Goal: Check status: Check status

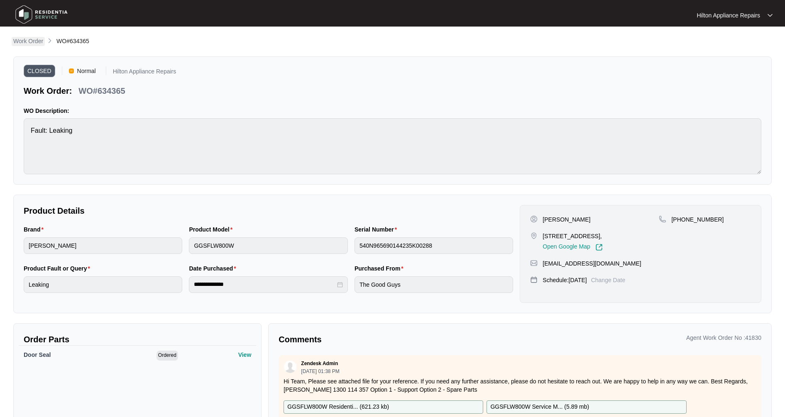
click at [27, 43] on p "Work Order" at bounding box center [28, 41] width 30 height 8
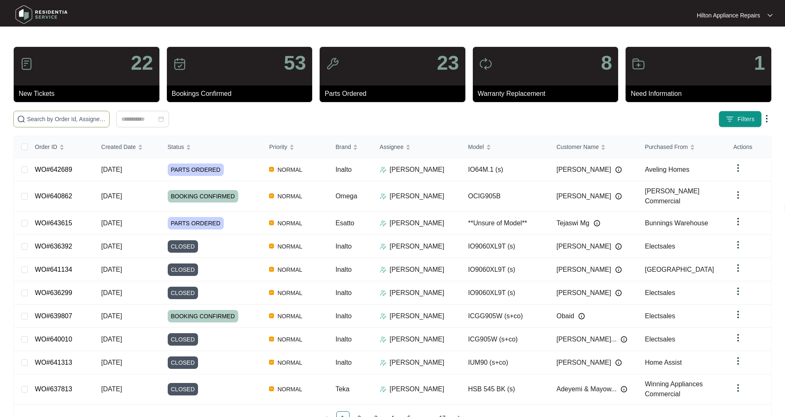
click at [35, 118] on input "text" at bounding box center [66, 119] width 79 height 9
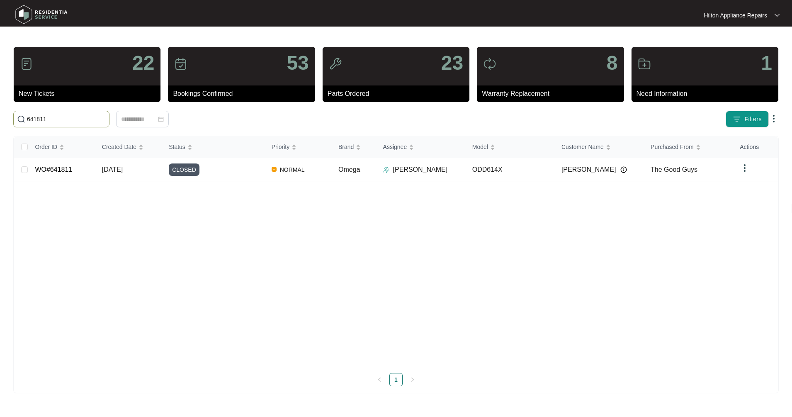
type input "641811"
click at [64, 168] on link "WO#641811" at bounding box center [53, 169] width 37 height 7
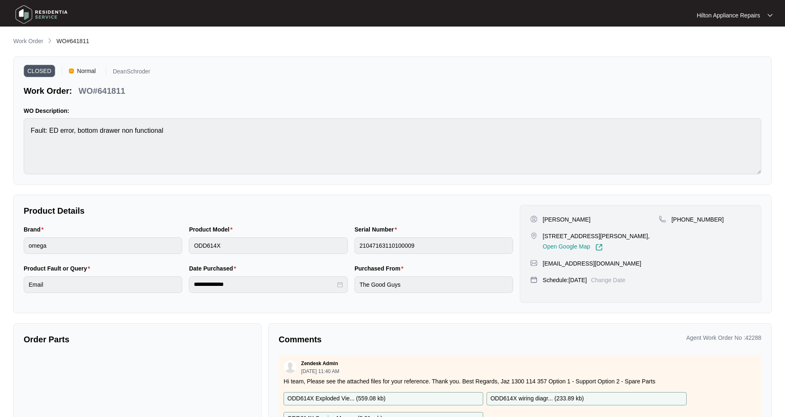
drag, startPoint x: 44, startPoint y: 37, endPoint x: 46, endPoint y: 44, distance: 6.7
click at [44, 37] on link "Work Order" at bounding box center [28, 41] width 33 height 9
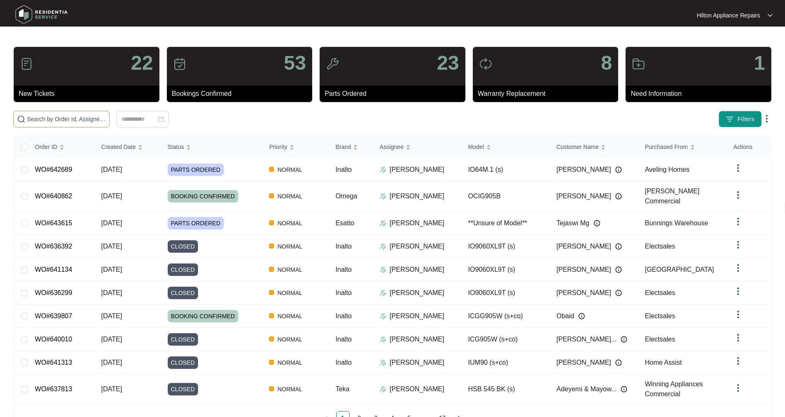
click at [65, 118] on input "text" at bounding box center [66, 119] width 79 height 9
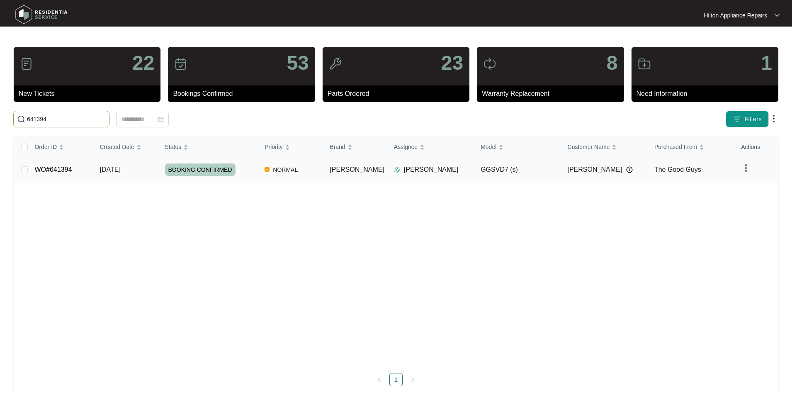
type input "641394"
click at [63, 173] on link "WO#641394" at bounding box center [52, 169] width 37 height 7
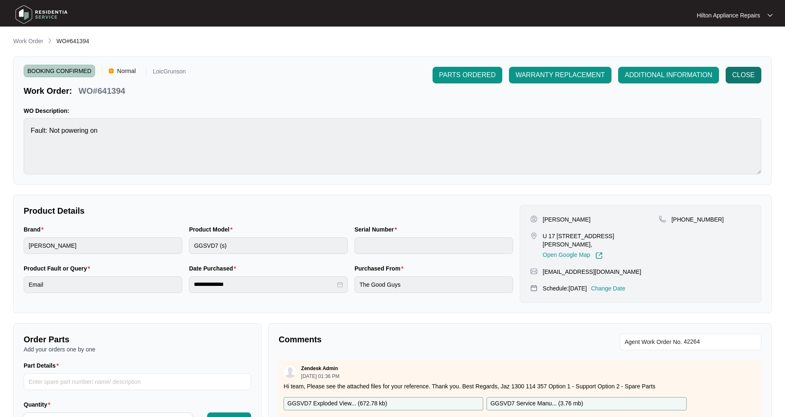
click at [741, 80] on button "CLOSE" at bounding box center [743, 75] width 36 height 17
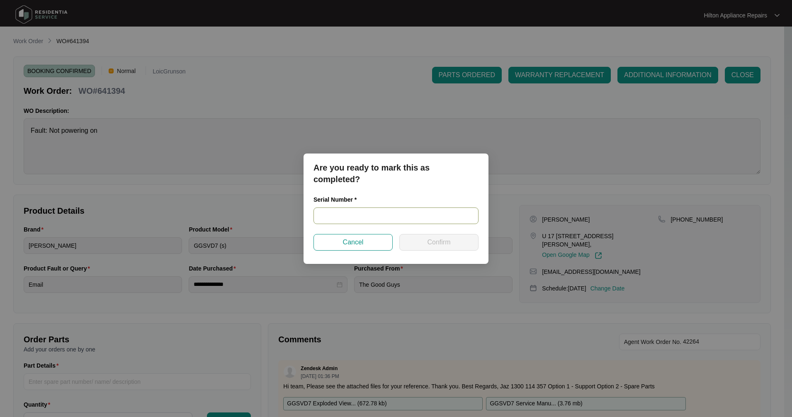
click at [333, 211] on input "text" at bounding box center [396, 215] width 165 height 17
paste input "541V4535101A5275L00122"
type input "541V4535101A5275L00122"
click at [450, 244] on span "Confirm" at bounding box center [438, 242] width 23 height 10
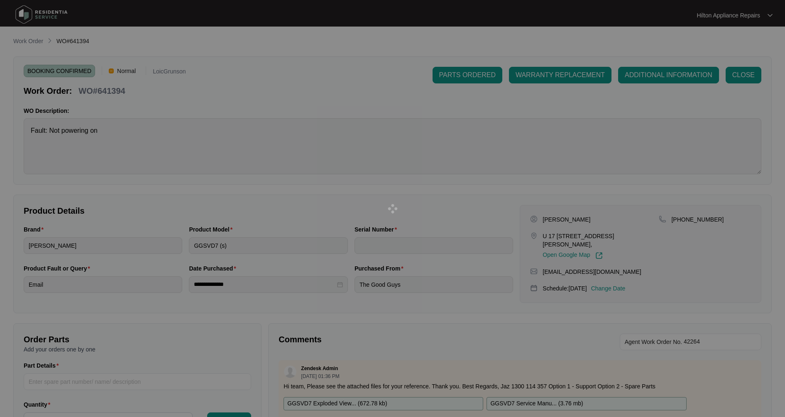
type input "541V4535101A5275L00122"
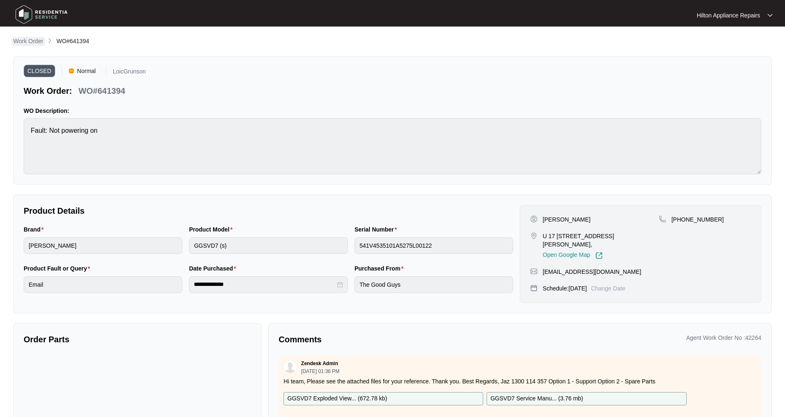
click at [32, 42] on p "Work Order" at bounding box center [28, 41] width 30 height 8
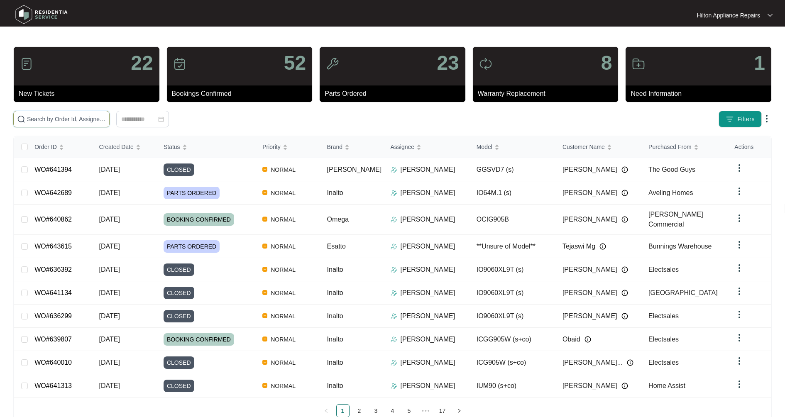
click at [73, 121] on input "text" at bounding box center [66, 119] width 79 height 9
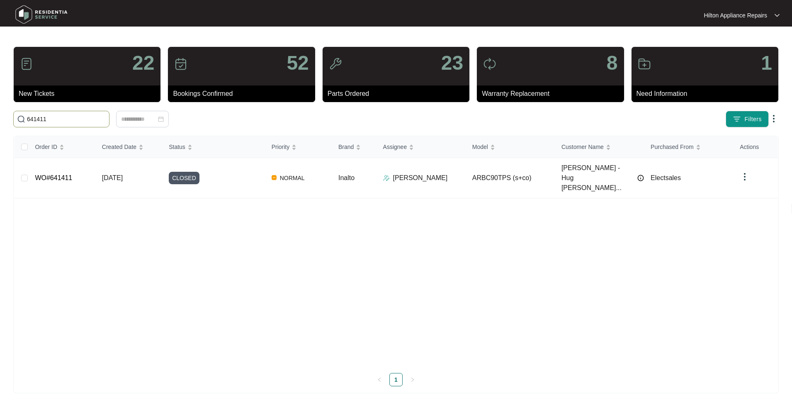
drag, startPoint x: 51, startPoint y: 120, endPoint x: -7, endPoint y: 113, distance: 58.0
click at [0, 113] on html "Hilton Appliance Repairs Hilton App... 22 New Tickets 52 Bookings Confirmed 23 …" at bounding box center [396, 208] width 792 height 417
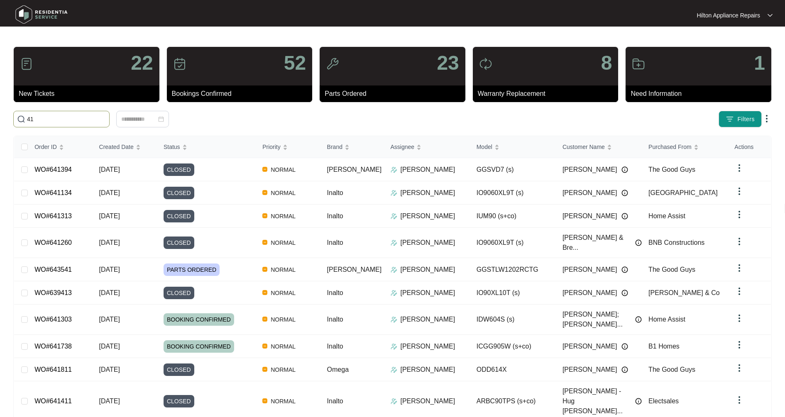
type input "4"
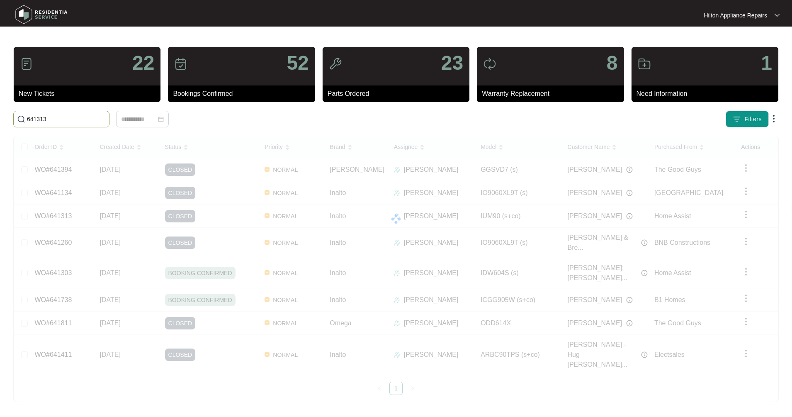
type input "641313"
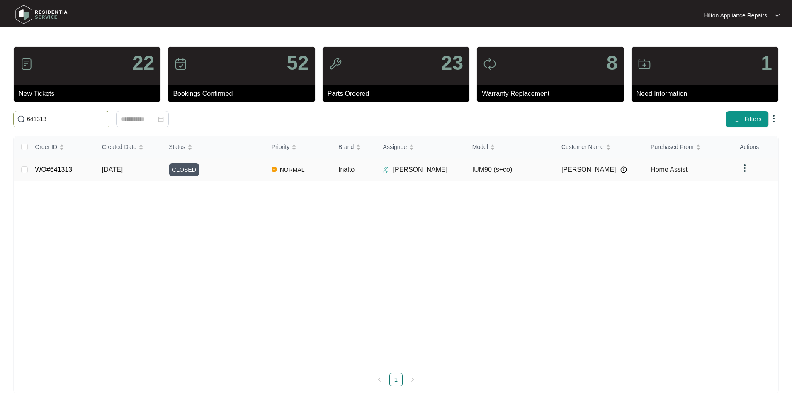
click at [77, 171] on td "WO#641313" at bounding box center [61, 169] width 67 height 23
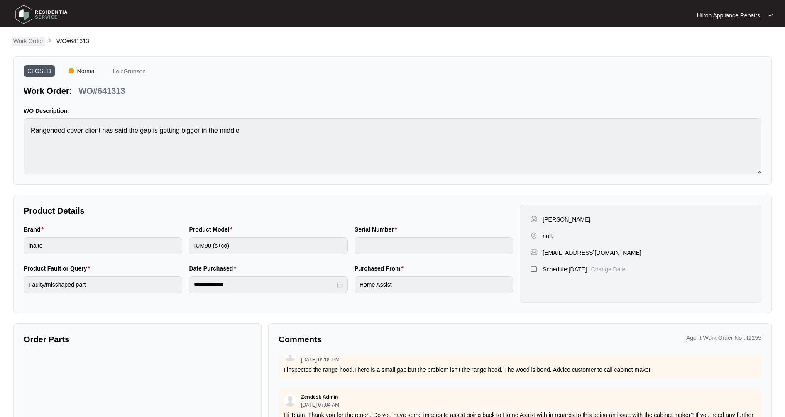
click at [31, 43] on p "Work Order" at bounding box center [28, 41] width 30 height 8
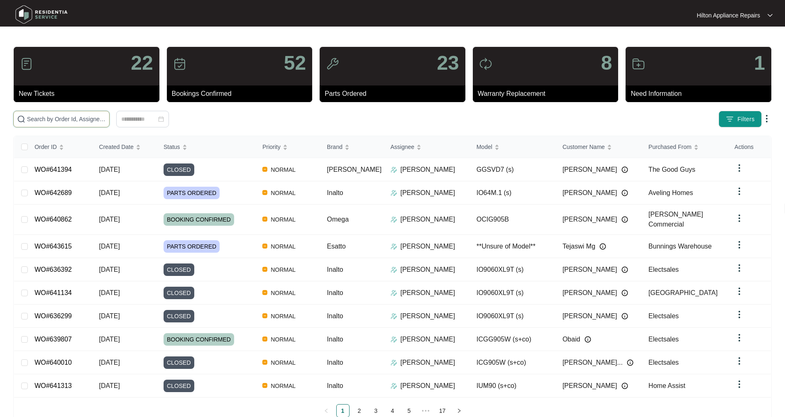
click at [51, 115] on input "text" at bounding box center [66, 119] width 79 height 9
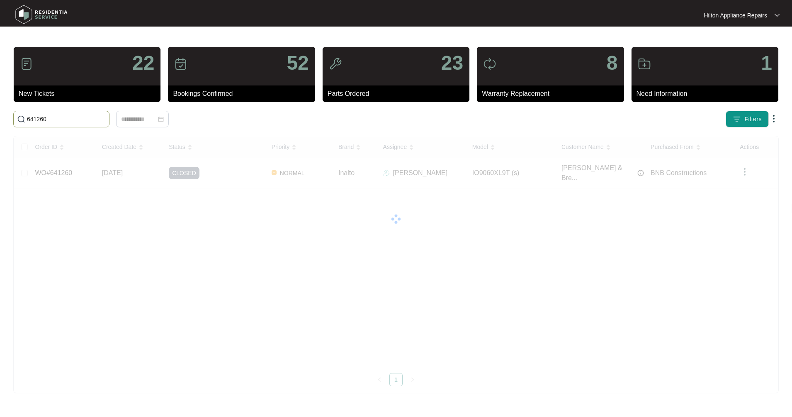
drag, startPoint x: 73, startPoint y: 117, endPoint x: -12, endPoint y: 113, distance: 84.7
click at [0, 113] on html "Hilton Appliance Repairs Hilton App... 22 New Tickets 52 Bookings Confirmed 23 …" at bounding box center [396, 208] width 792 height 417
click at [58, 117] on input "641134" at bounding box center [66, 119] width 79 height 9
click at [0, 117] on html "Hilton Appliance Repairs Hilton App... 22 New Tickets 52 Bookings Confirmed 23 …" at bounding box center [396, 208] width 792 height 417
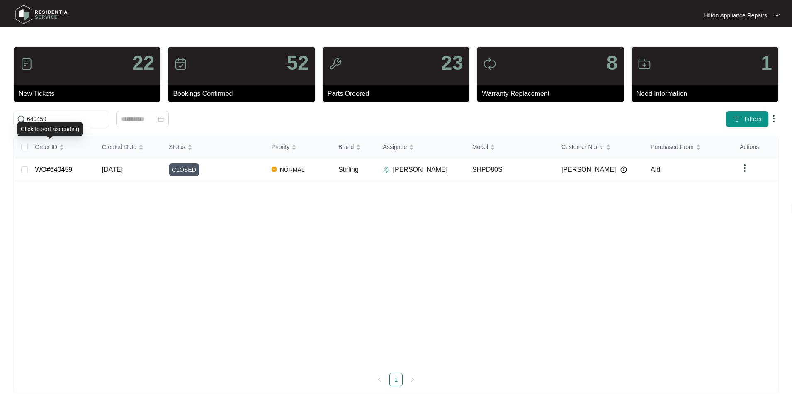
click at [51, 124] on div "Click to sort ascending" at bounding box center [49, 129] width 65 height 14
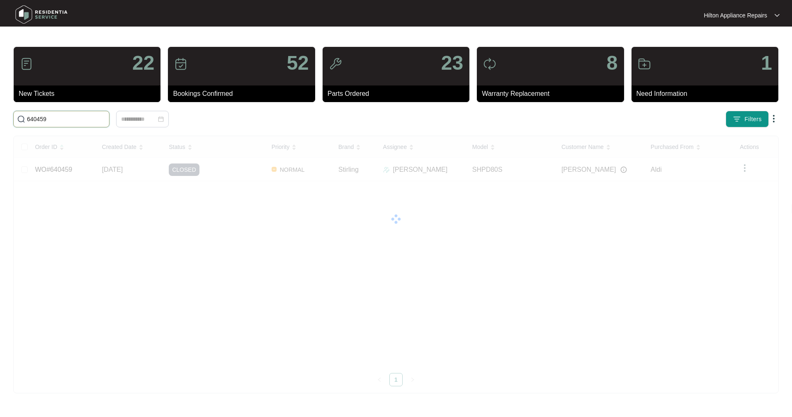
click at [58, 117] on input "640459" at bounding box center [66, 119] width 79 height 9
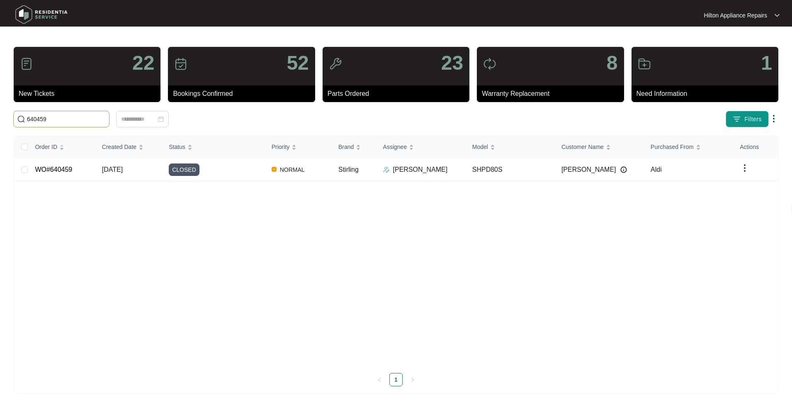
drag, startPoint x: 5, startPoint y: 112, endPoint x: -13, endPoint y: 111, distance: 17.9
click at [0, 111] on html "Hilton Appliance Repairs Hilton App... 22 New Tickets 52 Bookings Confirmed 23 …" at bounding box center [396, 208] width 792 height 417
click at [58, 117] on input "640459" at bounding box center [66, 119] width 79 height 9
drag, startPoint x: 58, startPoint y: 117, endPoint x: -9, endPoint y: 112, distance: 67.0
click at [0, 112] on html "Hilton Appliance Repairs Hilton App... 22 New Tickets 52 Bookings Confirmed 23 …" at bounding box center [396, 208] width 792 height 417
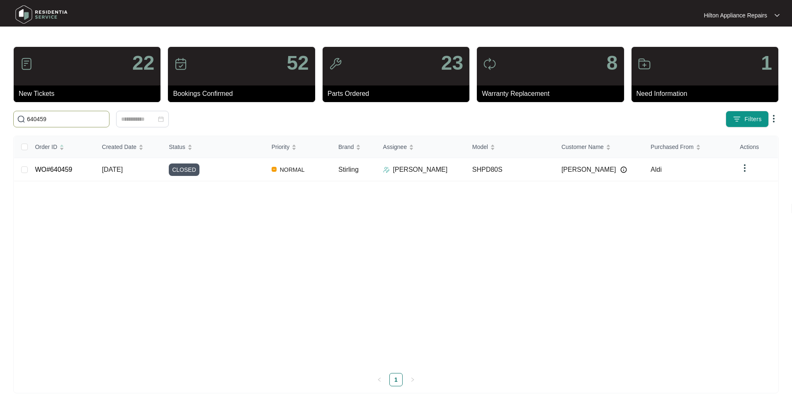
click at [55, 120] on input "640459" at bounding box center [66, 119] width 79 height 9
click at [74, 112] on span "640459" at bounding box center [61, 119] width 96 height 17
type input "640128"
click at [92, 174] on td "WO#640128" at bounding box center [61, 169] width 67 height 23
